Goal: Communication & Community: Answer question/provide support

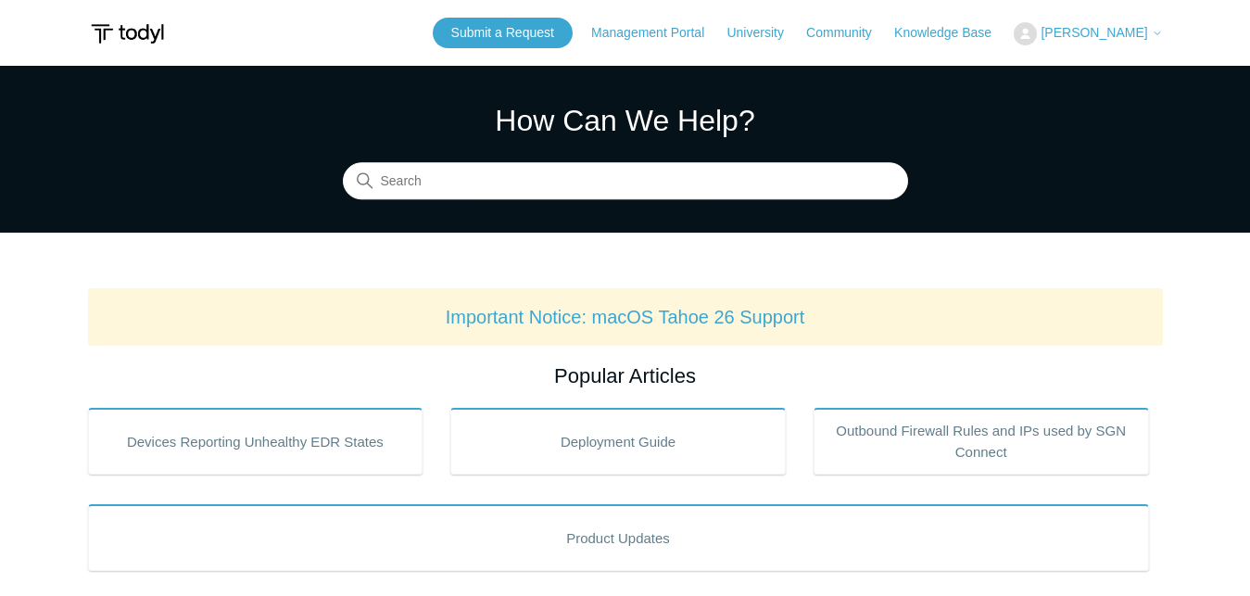
click at [1152, 32] on icon at bounding box center [1157, 33] width 11 height 11
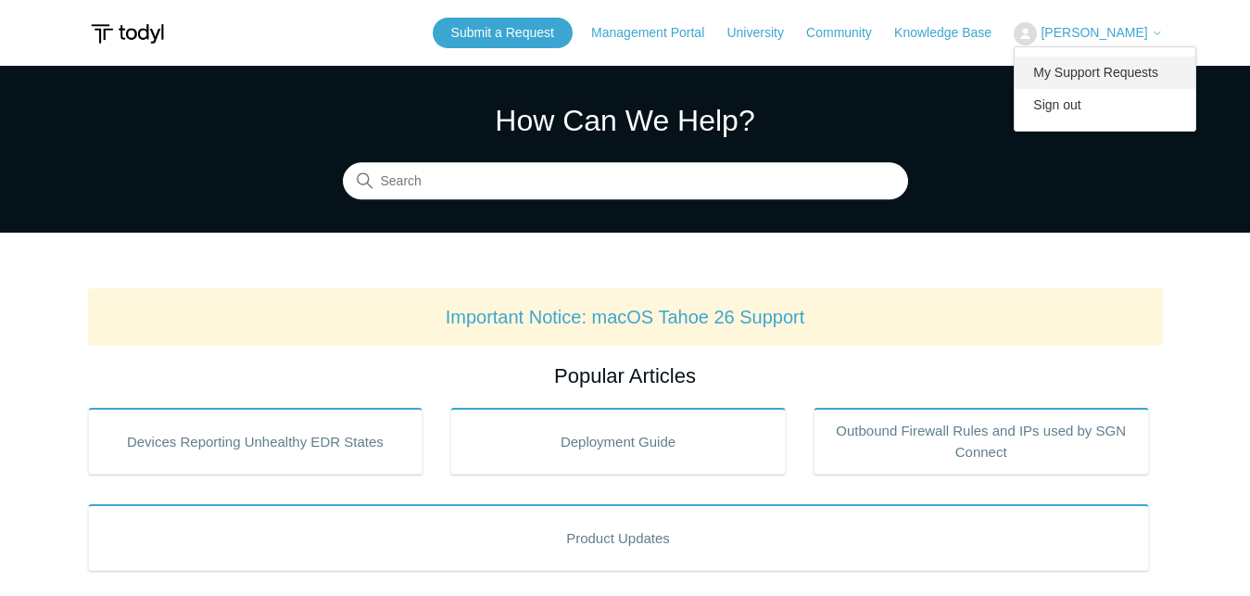
click at [1132, 81] on link "My Support Requests" at bounding box center [1105, 73] width 181 height 32
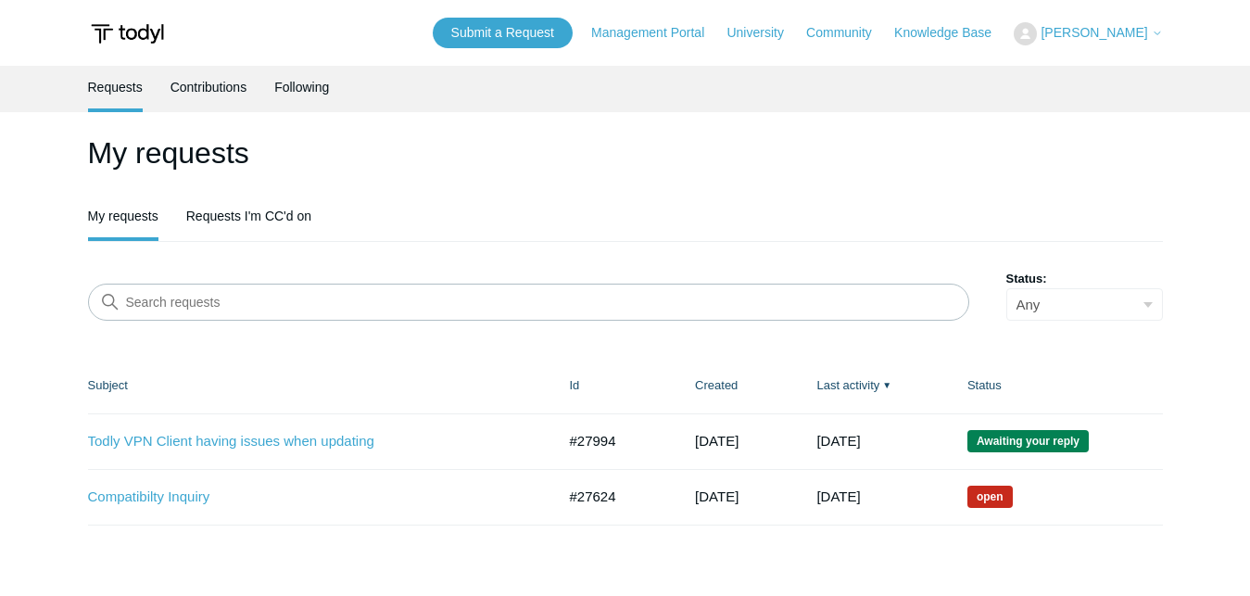
click at [247, 436] on link "Todly VPN Client having issues when updating" at bounding box center [308, 441] width 440 height 21
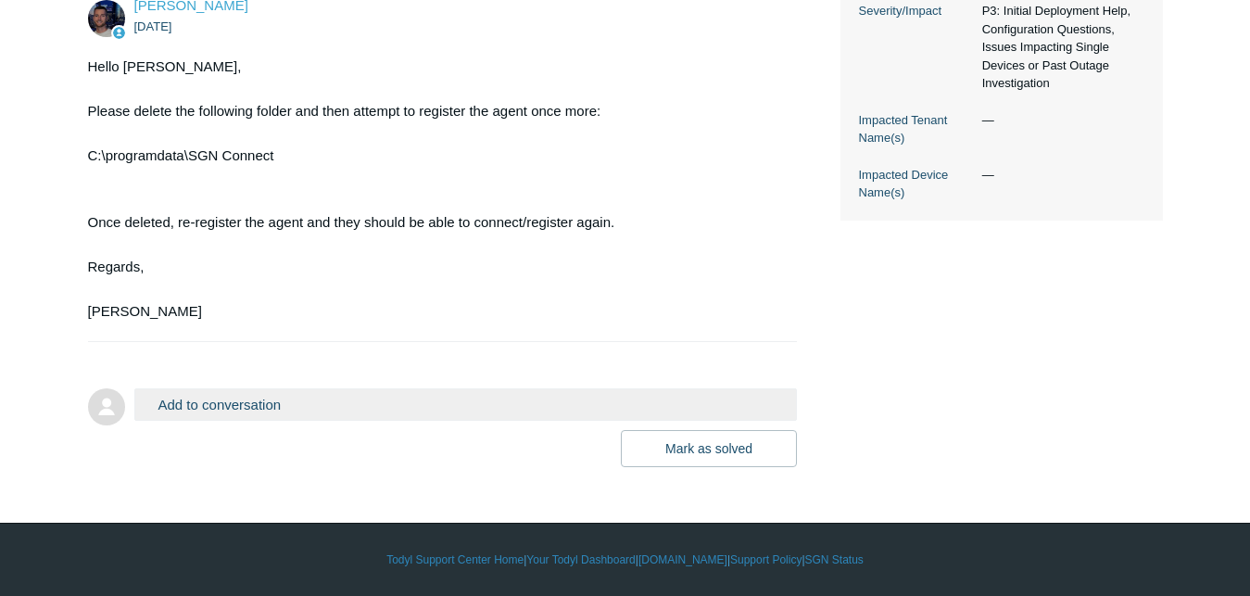
scroll to position [614, 0]
click at [310, 421] on button "Add to conversation" at bounding box center [466, 404] width 664 height 32
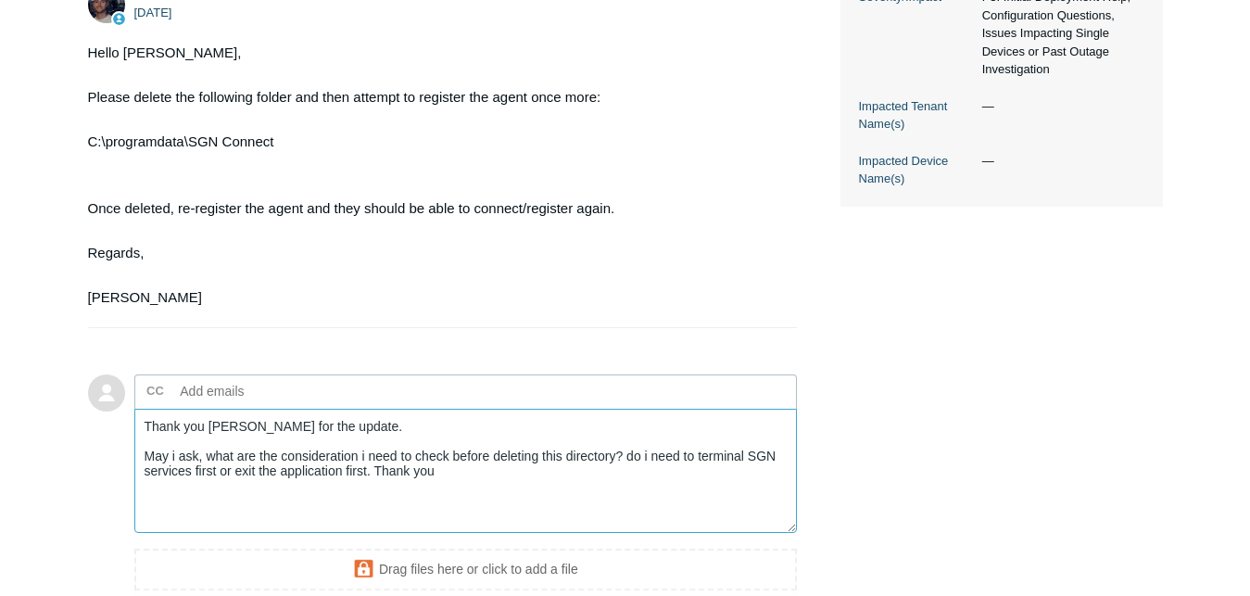
click at [366, 521] on textarea "Thank you [PERSON_NAME] for the update. May i ask, what are the consideration i…" at bounding box center [466, 471] width 664 height 125
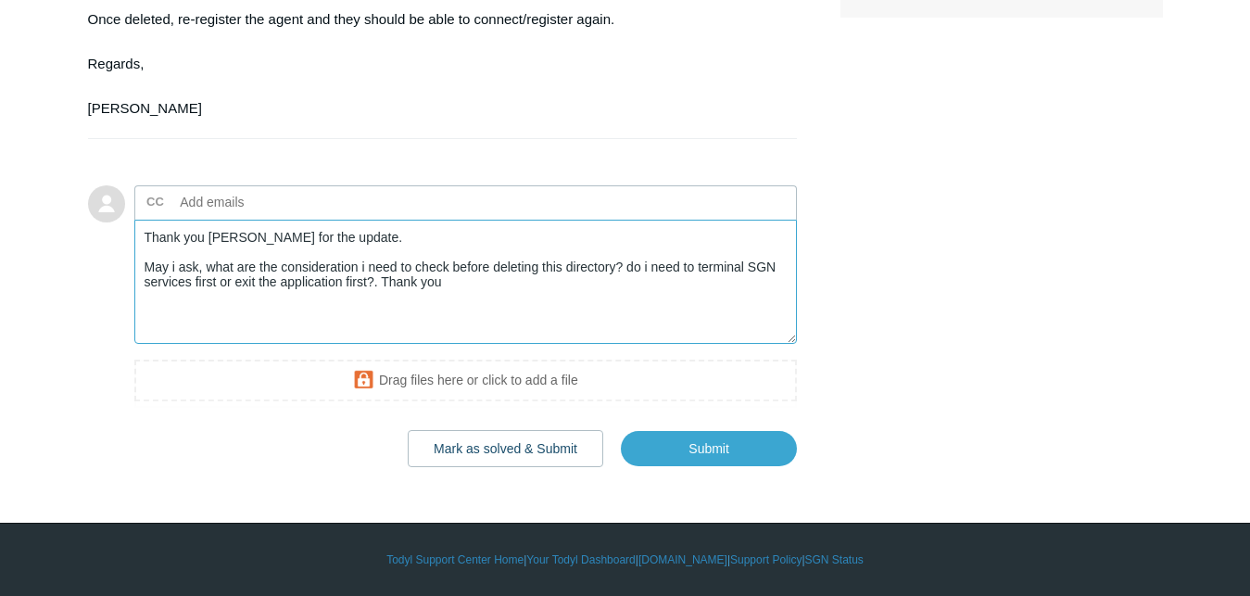
scroll to position [811, 0]
type textarea "Thank you Connor for the update. May i ask, what are the consideration i need t…"
click at [711, 467] on input "Submit" at bounding box center [709, 448] width 176 height 37
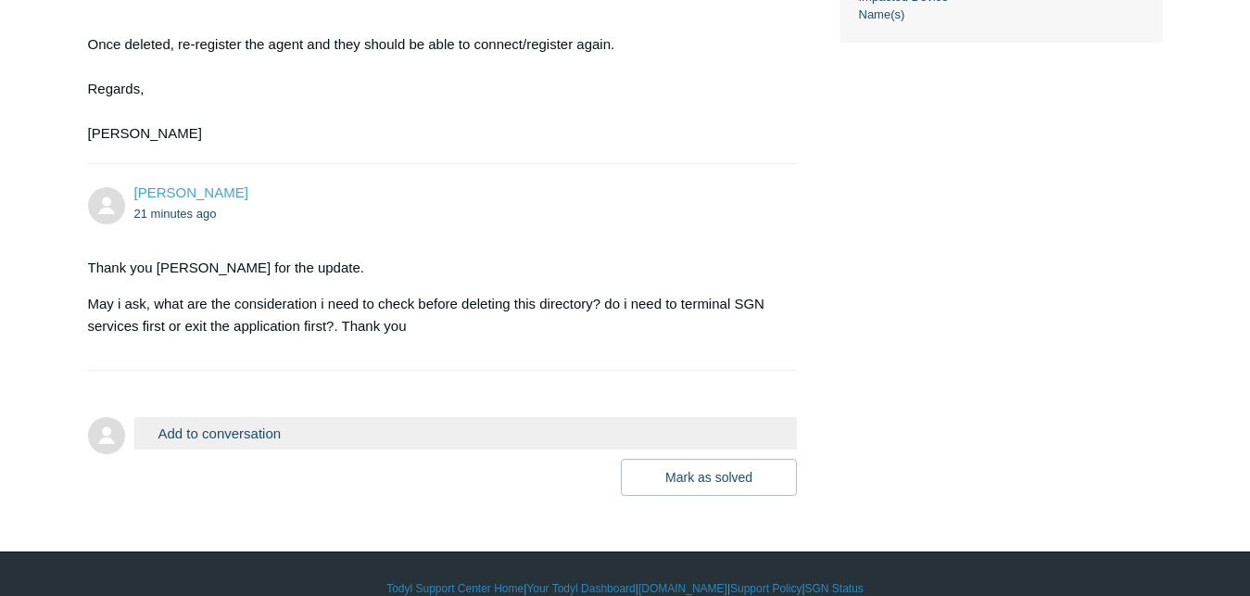
scroll to position [853, 0]
